Goal: Transaction & Acquisition: Purchase product/service

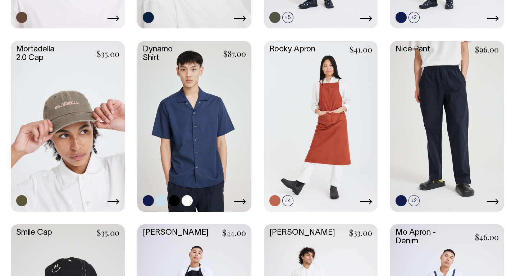
scroll to position [538, 0]
click at [183, 126] on link at bounding box center [194, 125] width 114 height 169
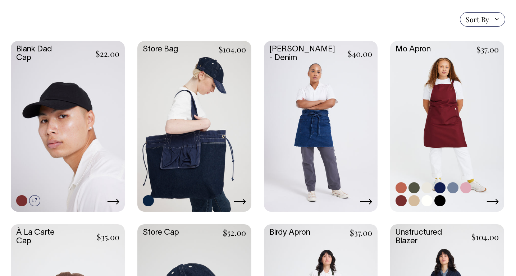
scroll to position [171, 0]
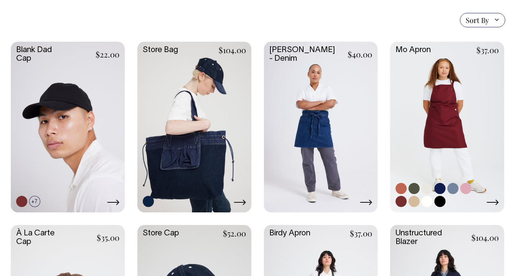
click at [416, 108] on link at bounding box center [447, 126] width 114 height 169
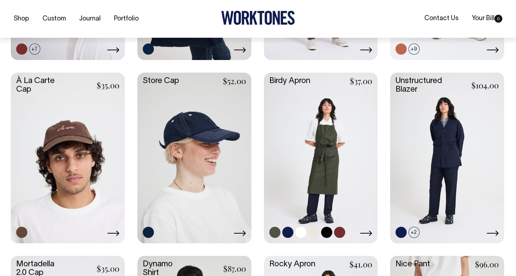
scroll to position [324, 0]
click at [319, 178] on link at bounding box center [321, 156] width 114 height 169
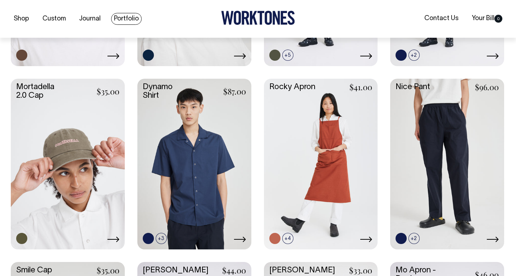
scroll to position [501, 0]
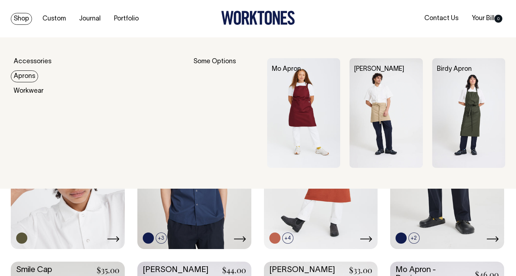
click at [29, 73] on link "Aprons" at bounding box center [24, 77] width 27 height 12
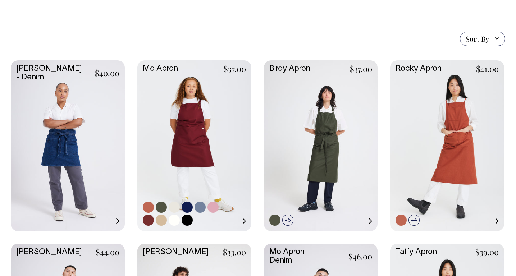
scroll to position [160, 0]
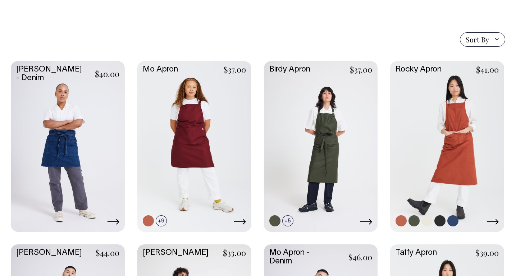
click at [497, 221] on icon at bounding box center [493, 222] width 12 height 6
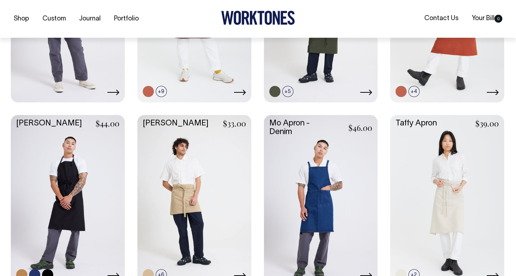
scroll to position [291, 0]
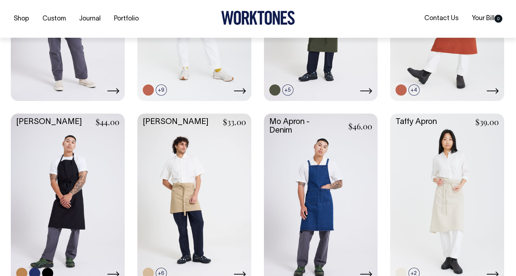
click at [88, 182] on link at bounding box center [68, 198] width 114 height 169
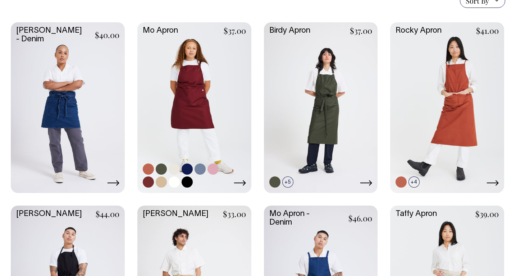
scroll to position [199, 0]
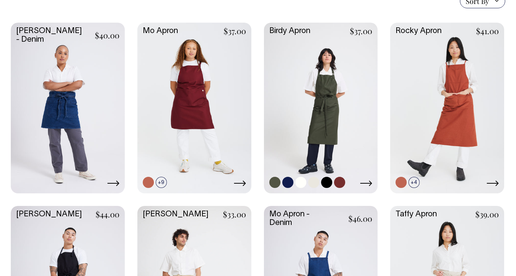
click at [316, 137] on link at bounding box center [321, 107] width 114 height 169
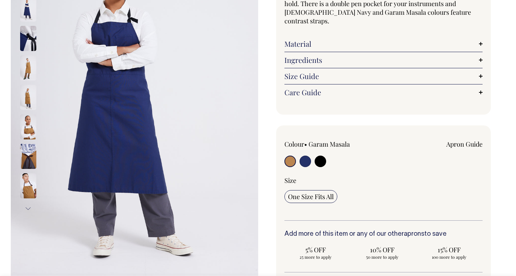
scroll to position [126, 0]
